Goal: Find specific page/section: Find specific page/section

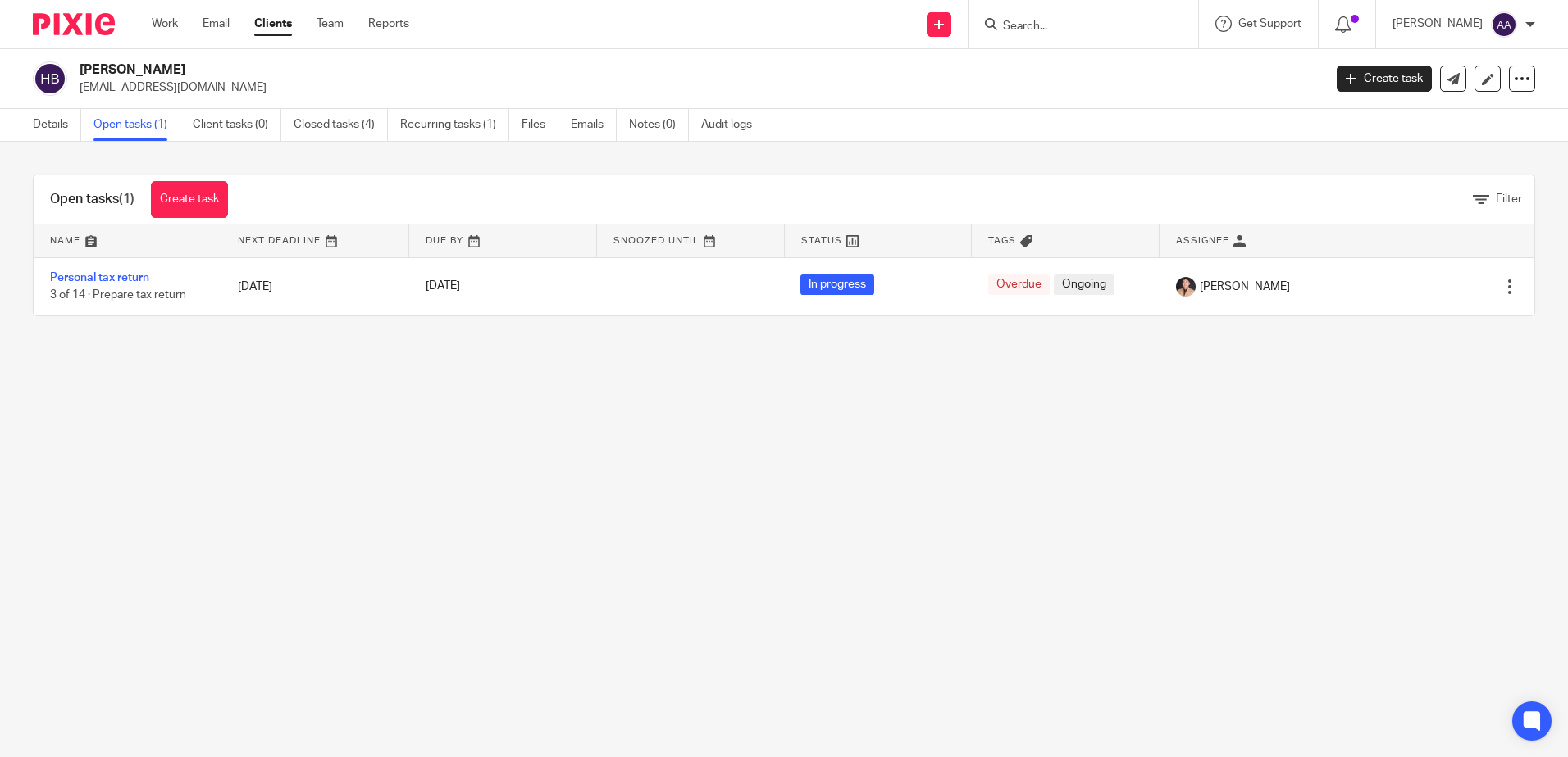
click at [1012, 546] on main "[PERSON_NAME] [EMAIL_ADDRESS][DOMAIN_NAME] Create task Update from Companies Ho…" at bounding box center [784, 378] width 1568 height 757
click at [1038, 81] on p "[EMAIL_ADDRESS][DOMAIN_NAME]" at bounding box center [695, 87] width 1232 height 16
click at [1074, 31] on input "Search" at bounding box center [1075, 27] width 147 height 15
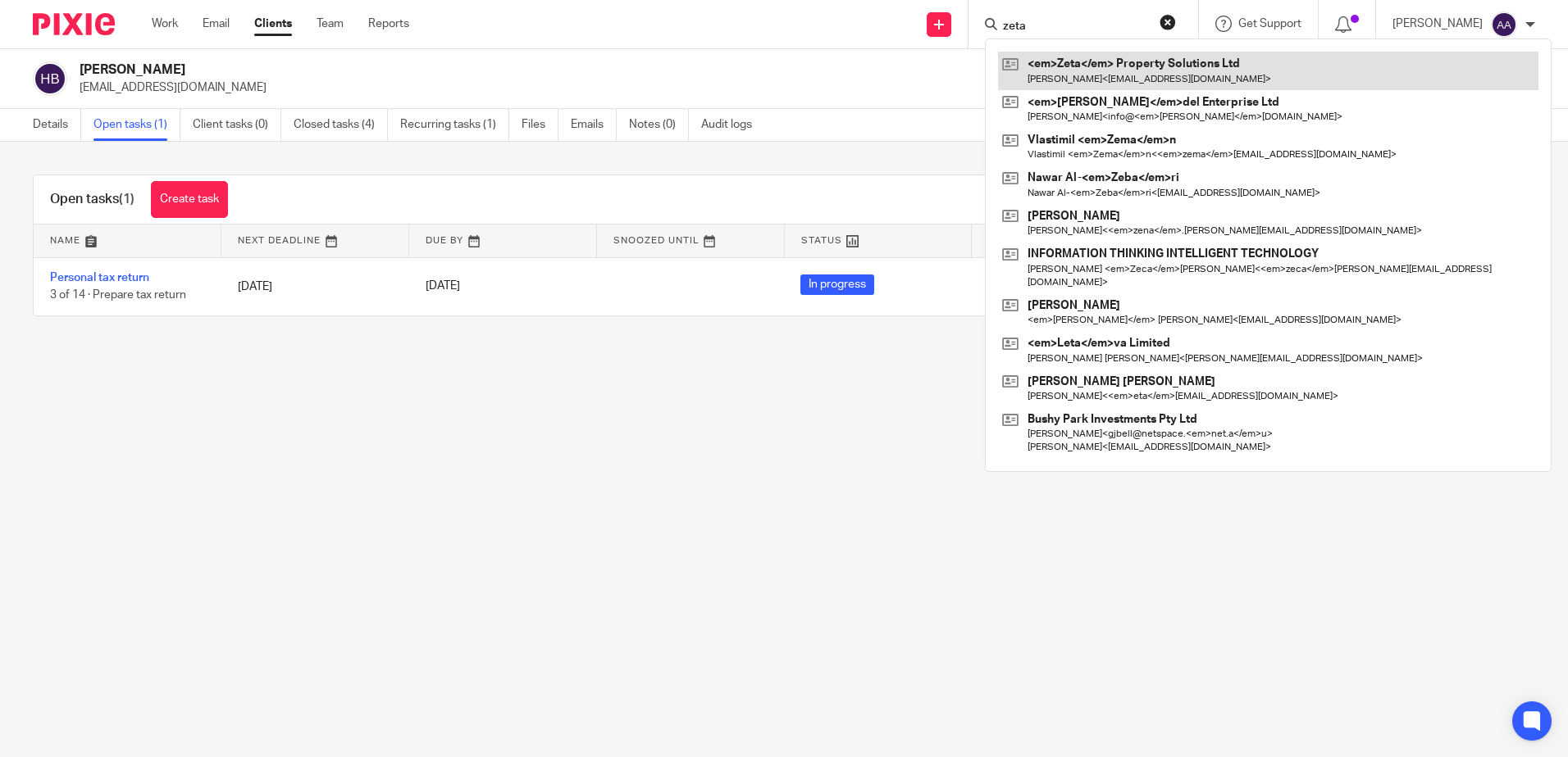
type input "zeta"
click at [1093, 70] on link at bounding box center [1268, 70] width 541 height 37
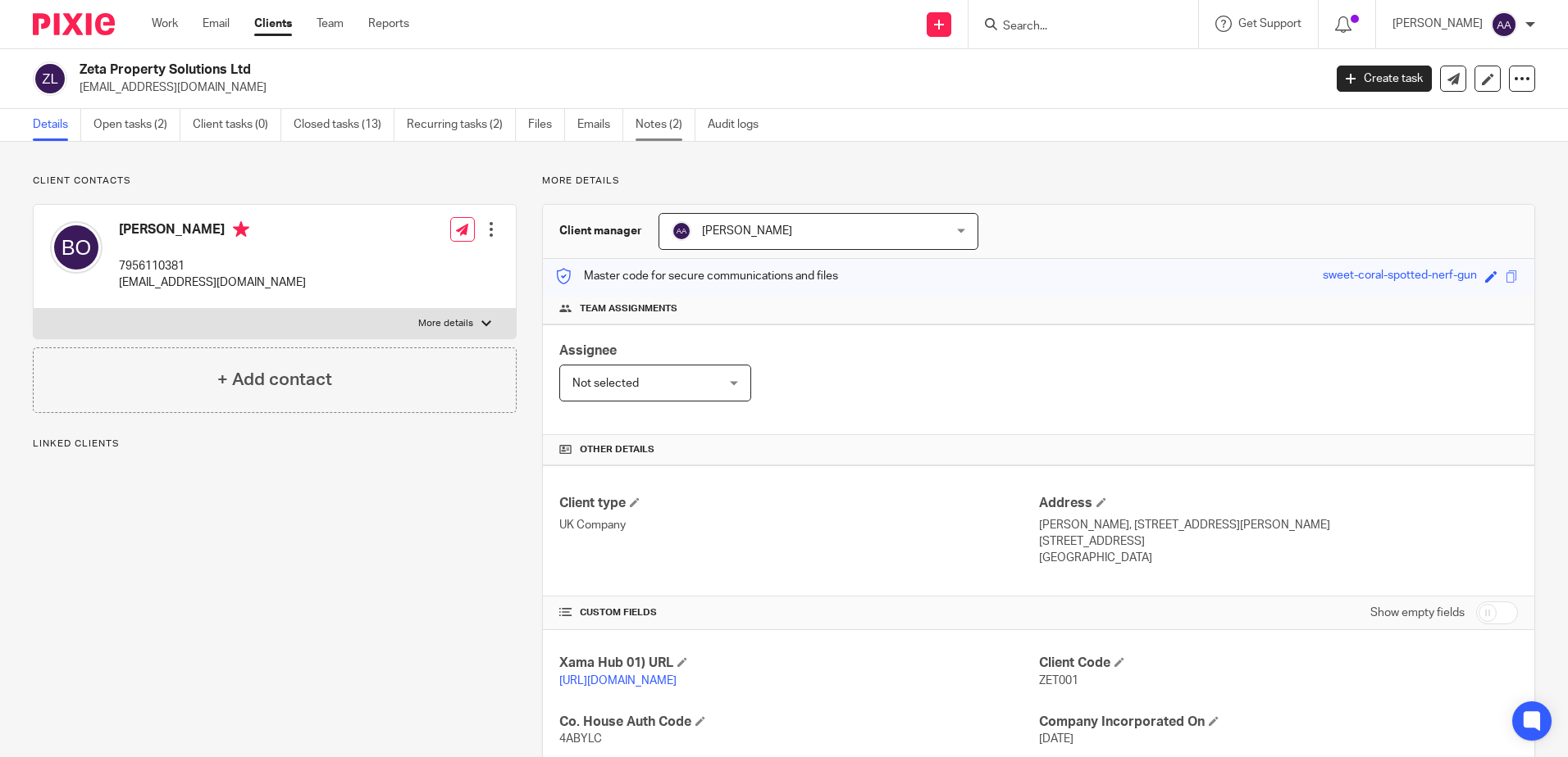
click at [659, 122] on link "Notes (2)" at bounding box center [665, 125] width 60 height 32
